Goal: Go to known website: Access a specific website the user already knows

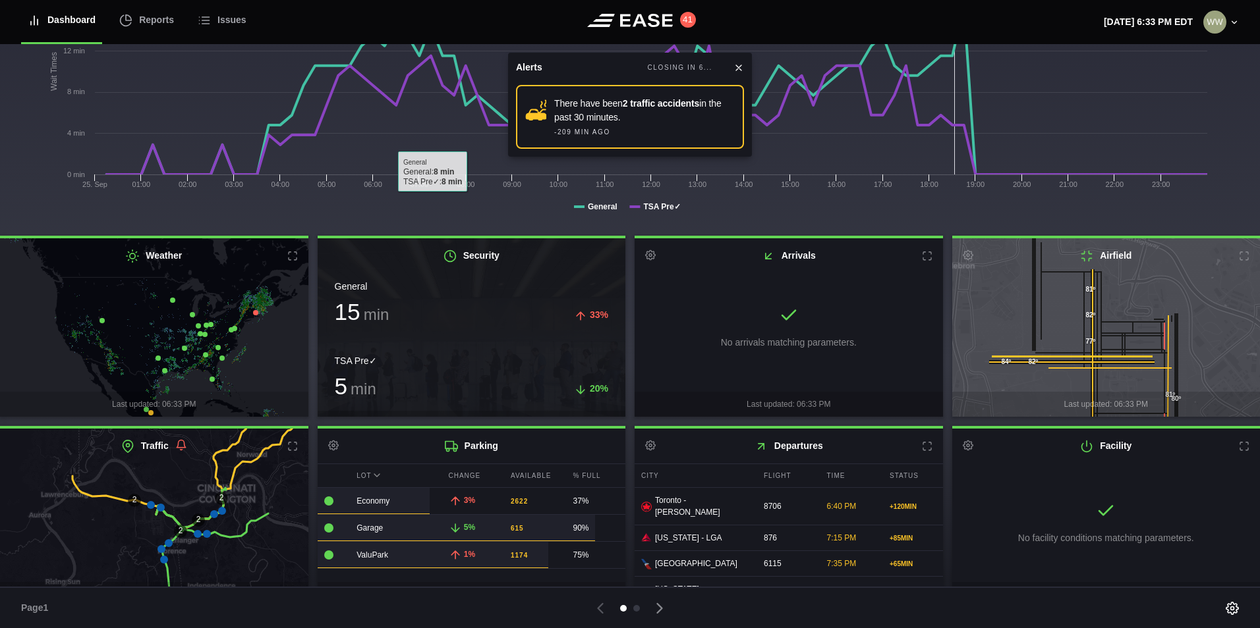
scroll to position [170, 0]
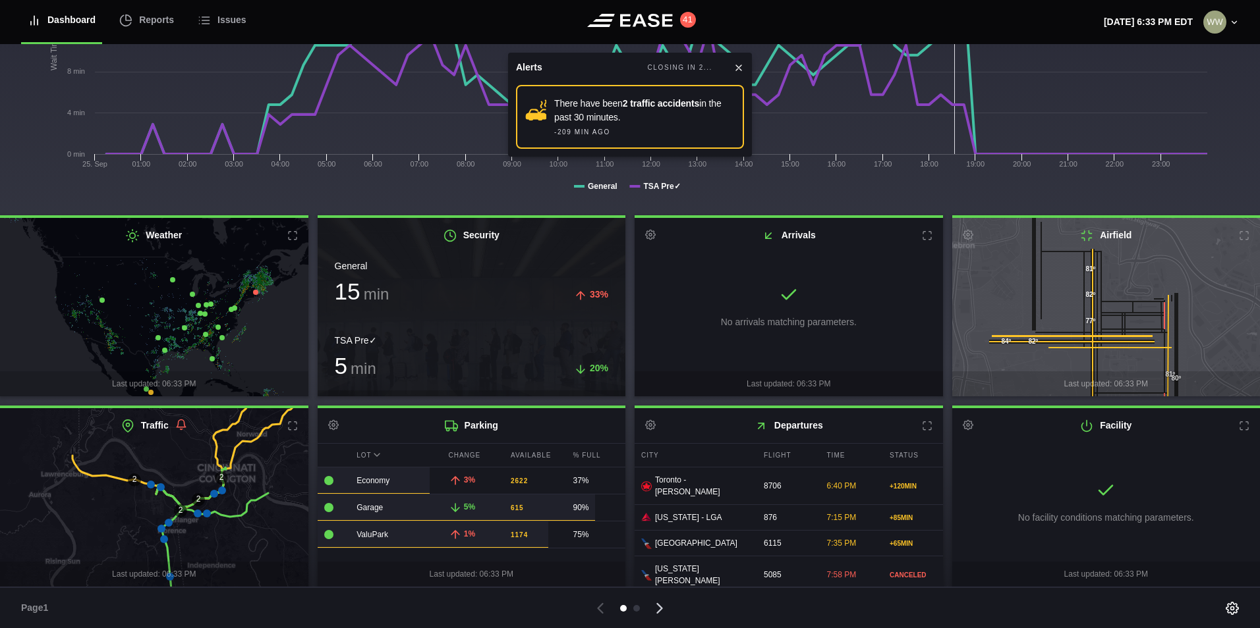
click at [658, 615] on icon at bounding box center [659, 609] width 18 height 18
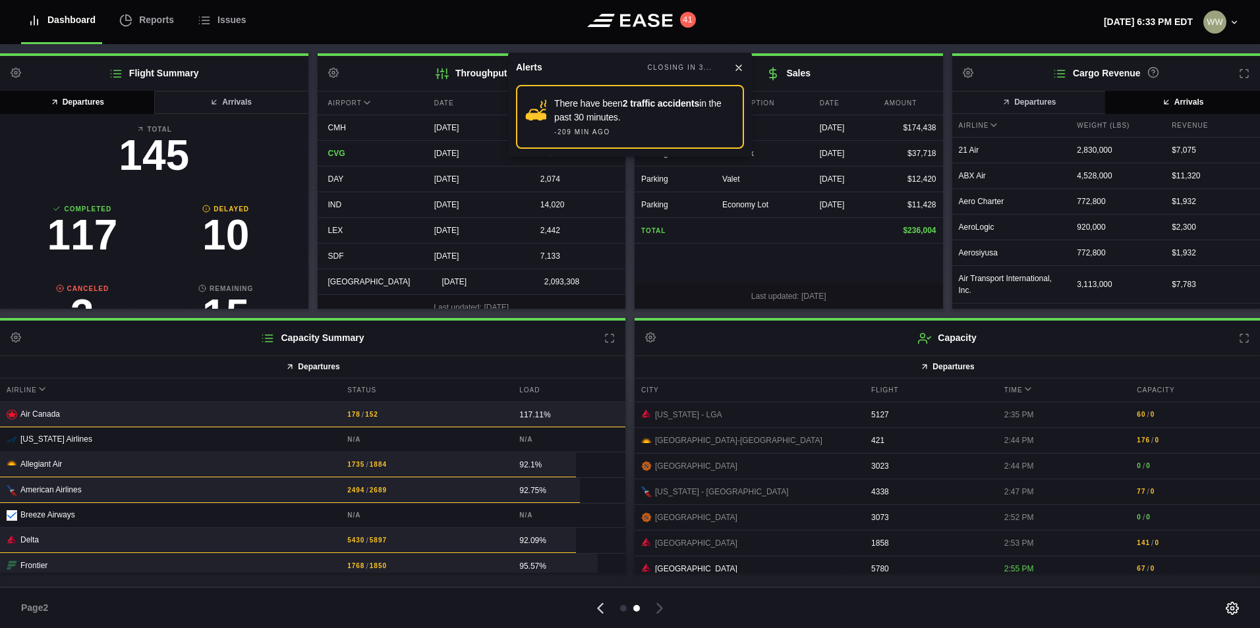
click at [598, 609] on icon at bounding box center [600, 608] width 5 height 9
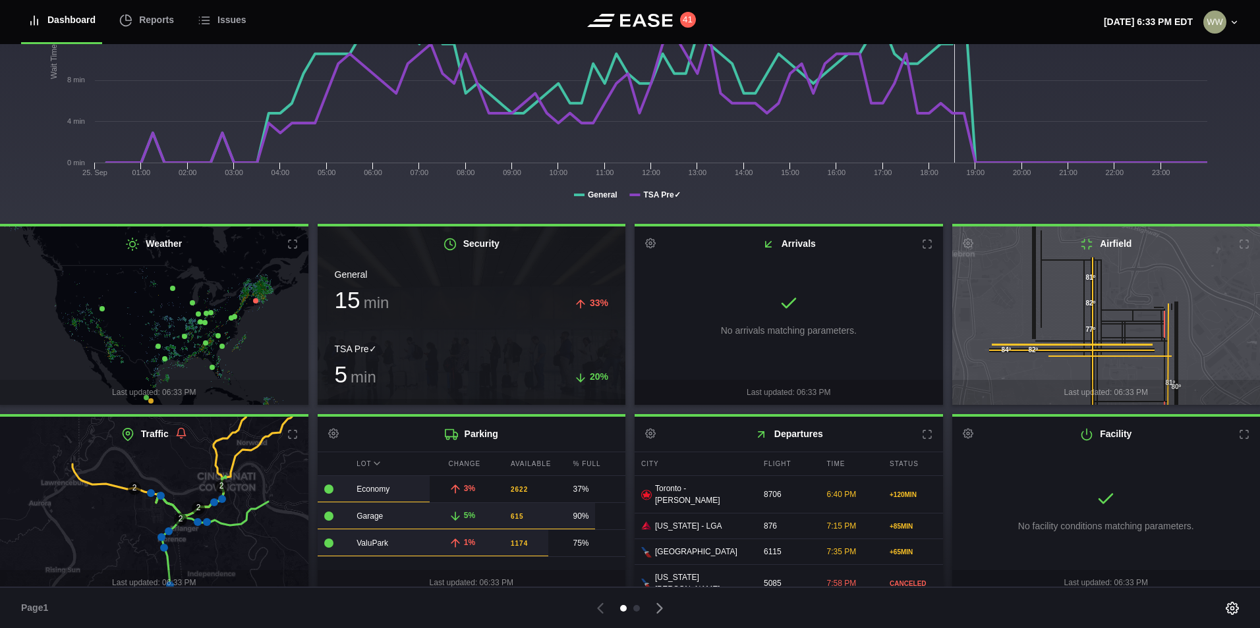
scroll to position [170, 0]
